Goal: Use online tool/utility

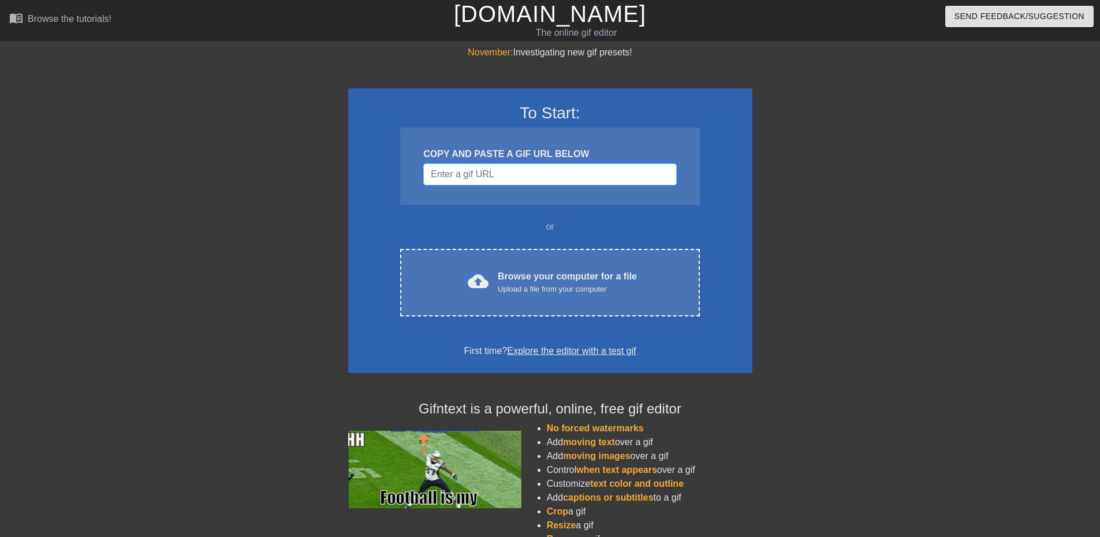
click at [517, 177] on input "Username" at bounding box center [549, 174] width 253 height 22
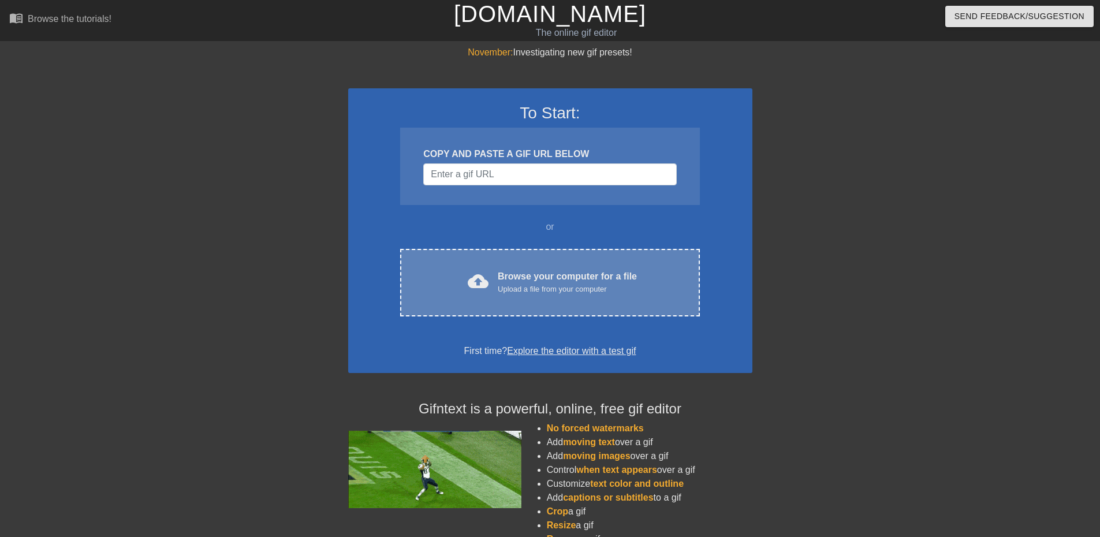
click at [513, 268] on div "cloud_upload Browse your computer for a file Upload a file from your computer C…" at bounding box center [549, 283] width 299 height 68
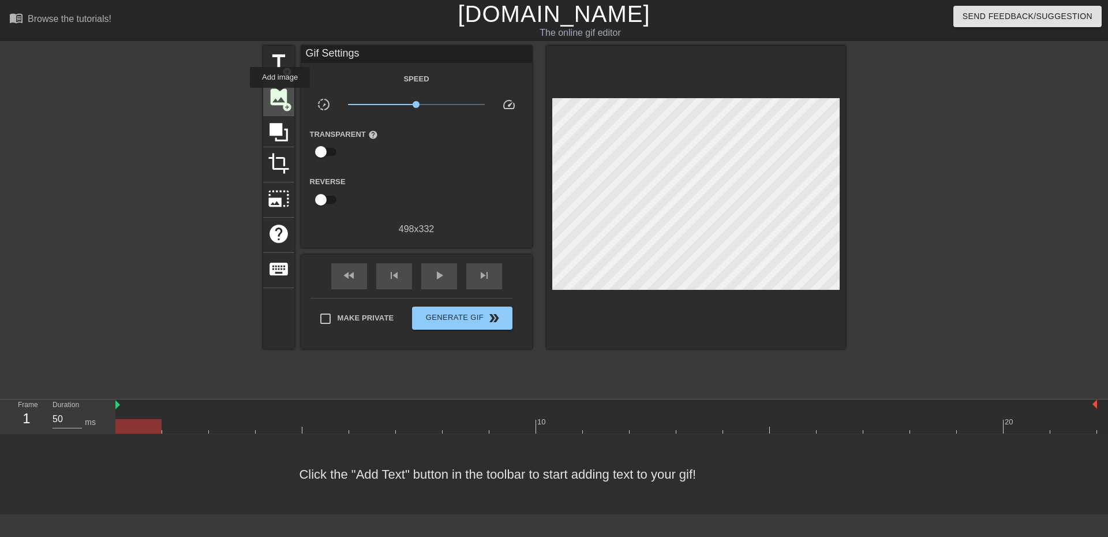
click at [280, 96] on span "image" at bounding box center [279, 97] width 22 height 22
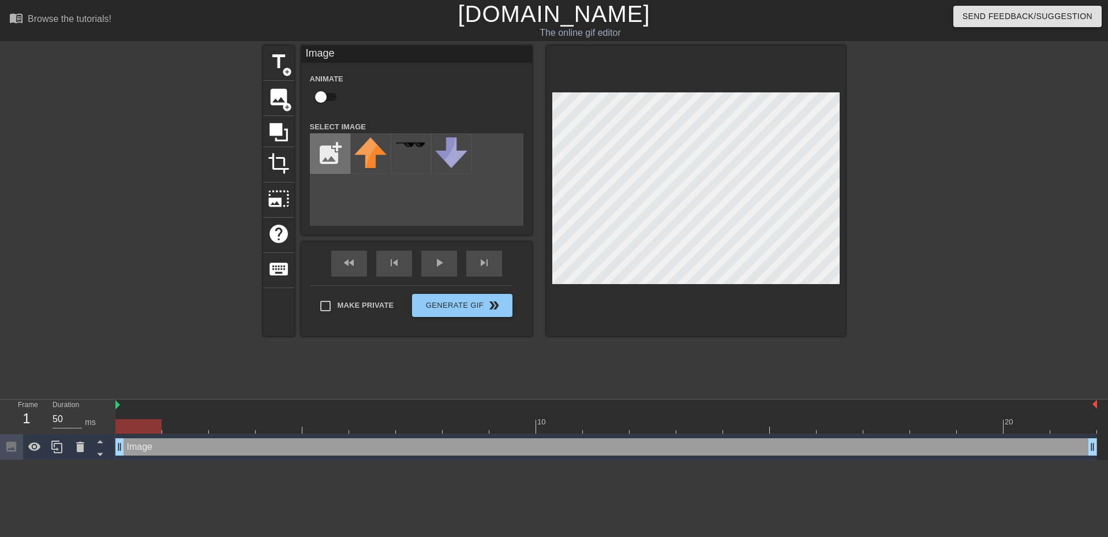
click at [338, 159] on input "file" at bounding box center [330, 153] width 39 height 39
type input "C:\fakepath\[PERSON_NAME] head.png"
click at [369, 149] on img at bounding box center [370, 145] width 32 height 16
click at [330, 93] on input "checkbox" at bounding box center [321, 97] width 66 height 22
click at [329, 100] on input "checkbox" at bounding box center [332, 97] width 66 height 22
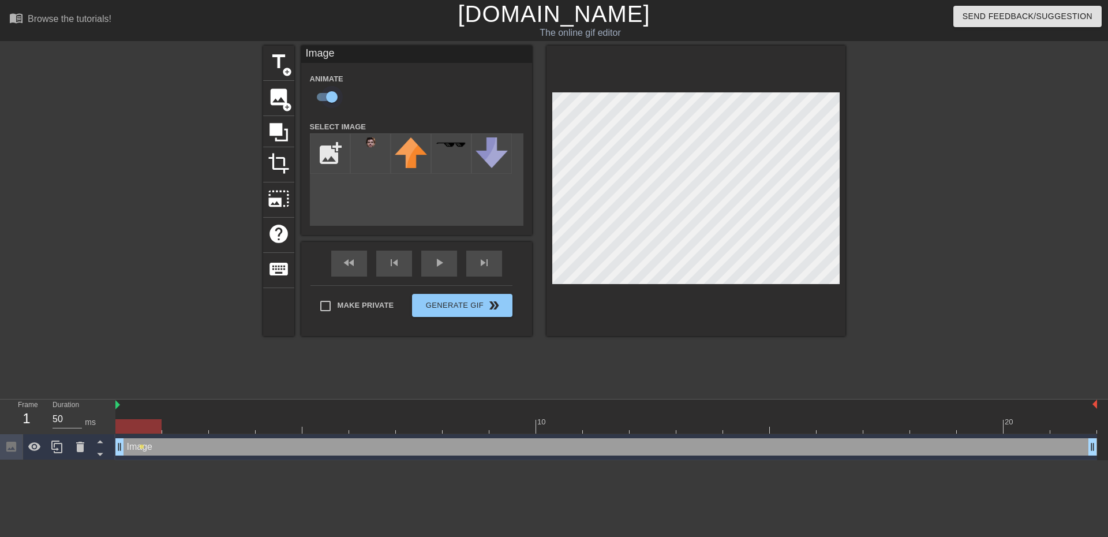
checkbox input "false"
click at [815, 293] on div at bounding box center [696, 191] width 299 height 290
click at [463, 309] on span "Generate Gif double_arrow" at bounding box center [462, 305] width 91 height 14
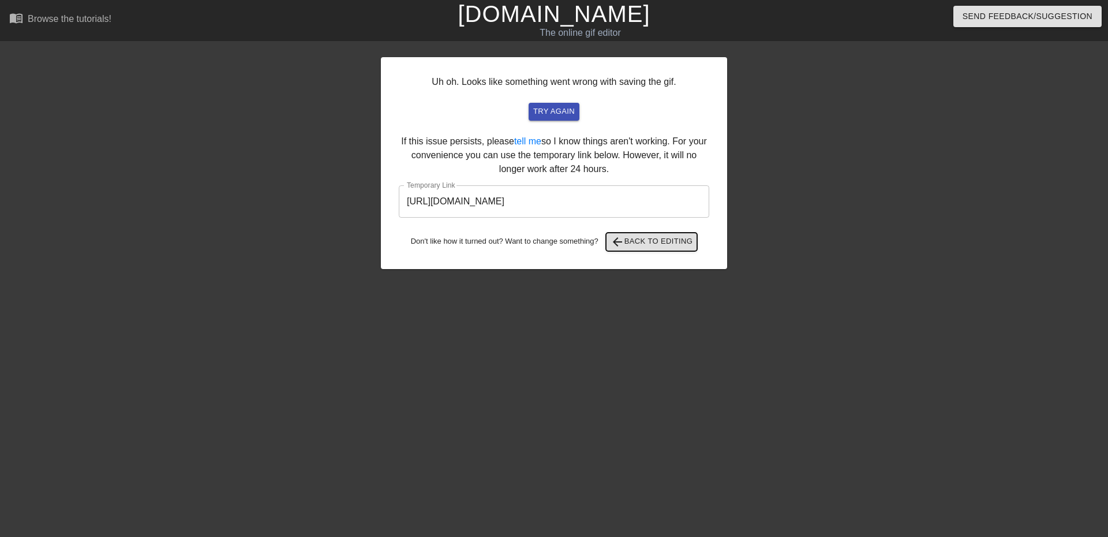
click at [641, 248] on span "arrow_back Back to Editing" at bounding box center [652, 242] width 83 height 14
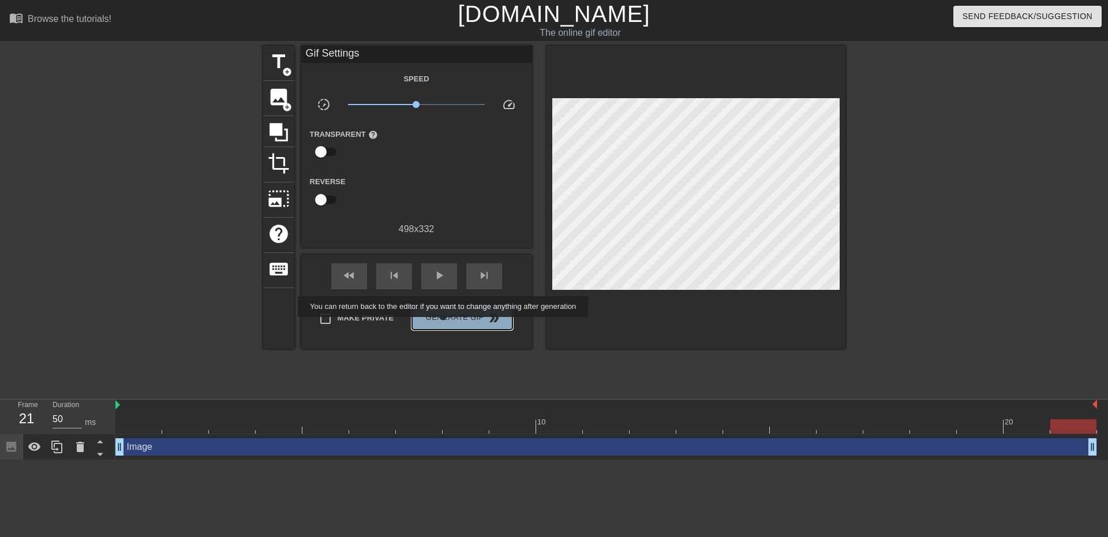
click at [444, 325] on button "Generate Gif double_arrow" at bounding box center [462, 318] width 100 height 23
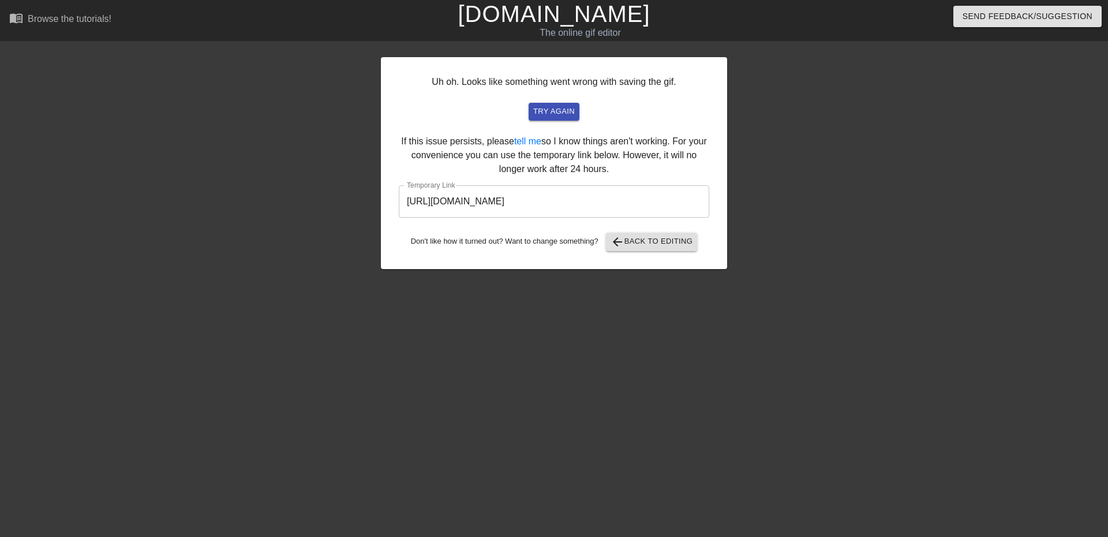
click at [629, 206] on input "[URL][DOMAIN_NAME]" at bounding box center [554, 201] width 311 height 32
